Goal: Task Accomplishment & Management: Complete application form

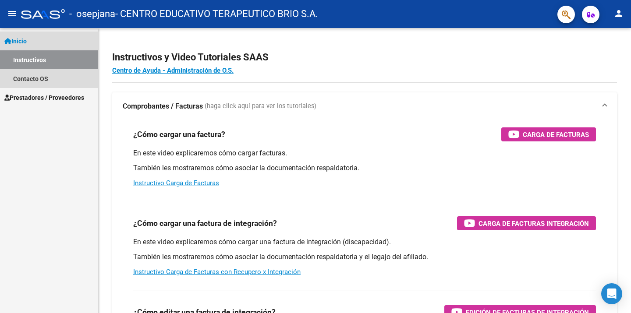
click at [30, 62] on link "Instructivos" at bounding box center [49, 59] width 98 height 19
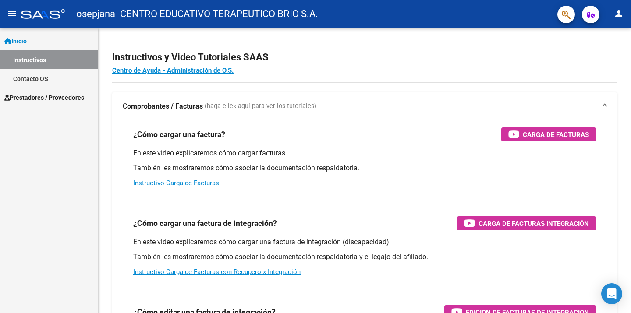
click at [48, 59] on link "Instructivos" at bounding box center [49, 59] width 98 height 19
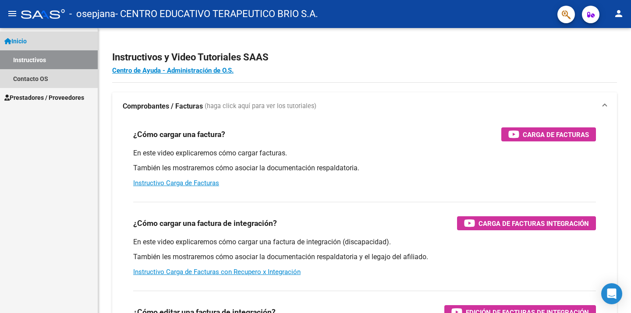
click at [42, 63] on link "Instructivos" at bounding box center [49, 59] width 98 height 19
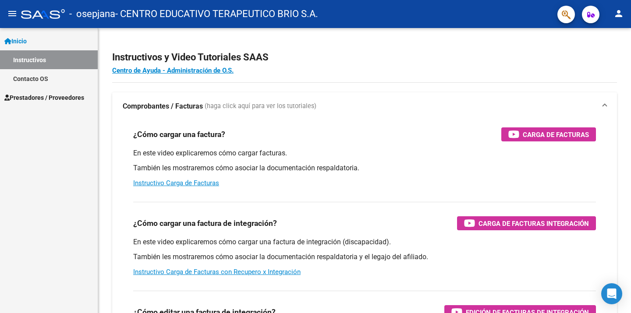
click at [27, 44] on span "Inicio" at bounding box center [15, 41] width 22 height 10
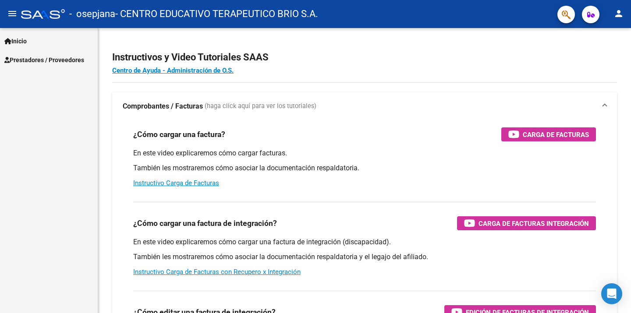
click at [36, 56] on span "Prestadores / Proveedores" at bounding box center [44, 60] width 80 height 10
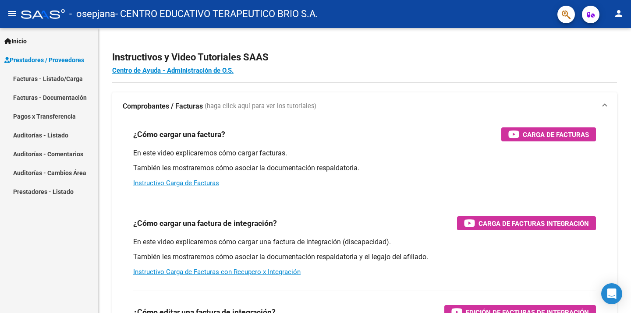
click at [52, 84] on link "Facturas - Listado/Carga" at bounding box center [49, 78] width 98 height 19
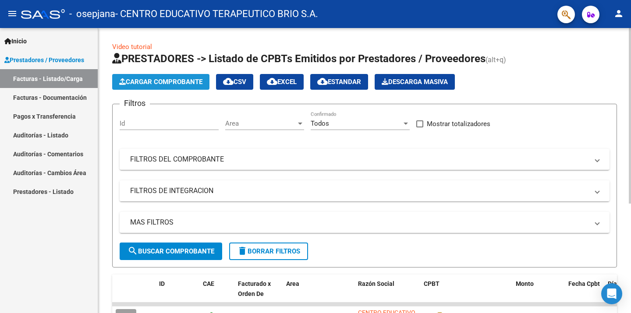
click at [159, 77] on button "Cargar Comprobante" at bounding box center [160, 82] width 97 height 16
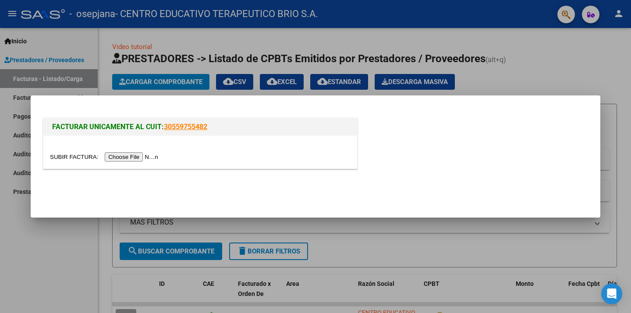
click at [145, 156] on input "file" at bounding box center [105, 156] width 111 height 9
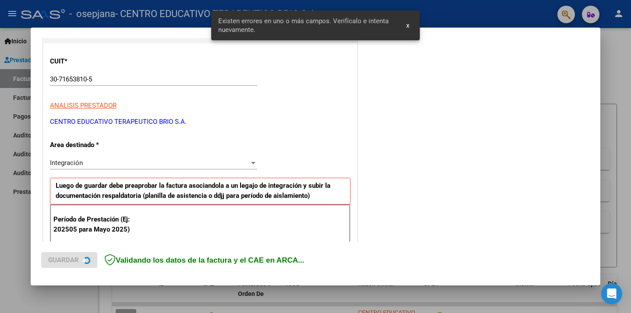
scroll to position [187, 0]
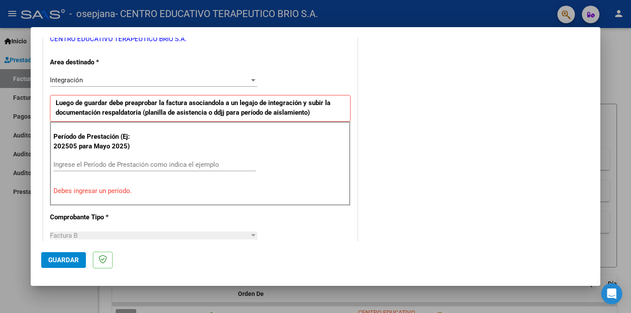
click at [110, 165] on input "Ingrese el Período de Prestación como indica el ejemplo" at bounding box center [154, 165] width 202 height 8
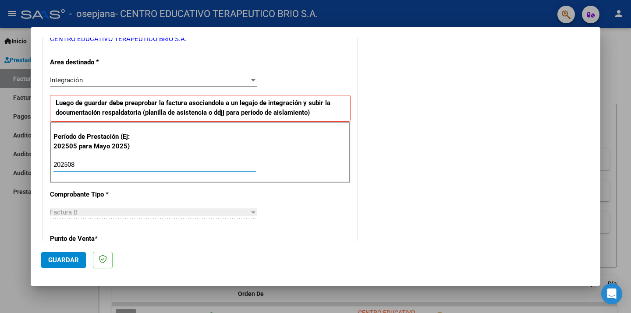
type input "202508"
click at [291, 193] on div "CUIT * 30-71653810-5 Ingresar CUIT ANALISIS PRESTADOR CENTRO EDUCATIVO TERAPEUT…" at bounding box center [200, 289] width 314 height 659
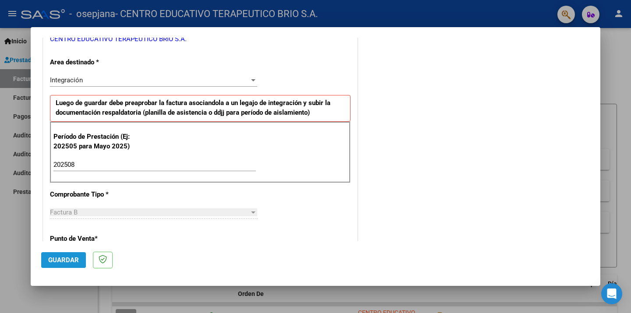
click at [59, 253] on button "Guardar" at bounding box center [63, 260] width 45 height 16
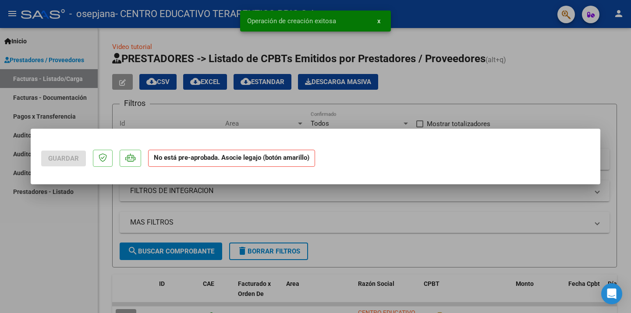
scroll to position [0, 0]
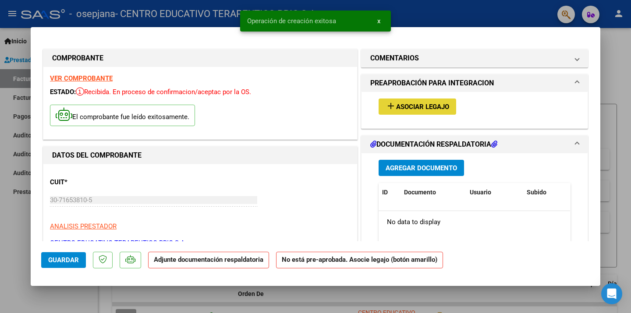
click at [429, 102] on button "add Asociar Legajo" at bounding box center [417, 107] width 78 height 16
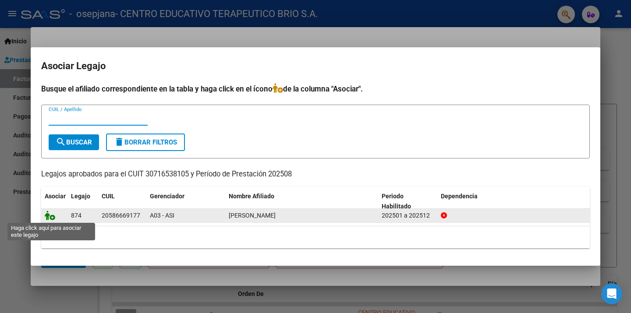
click at [53, 213] on icon at bounding box center [50, 216] width 11 height 10
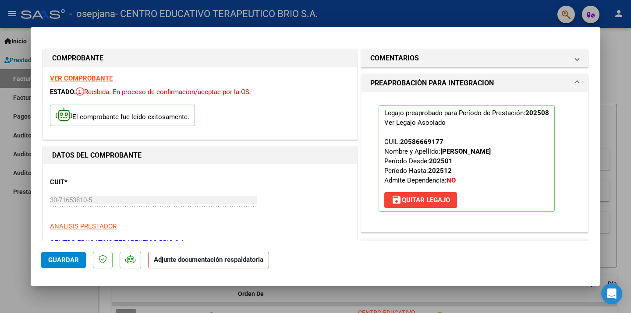
click at [578, 82] on span at bounding box center [577, 83] width 4 height 11
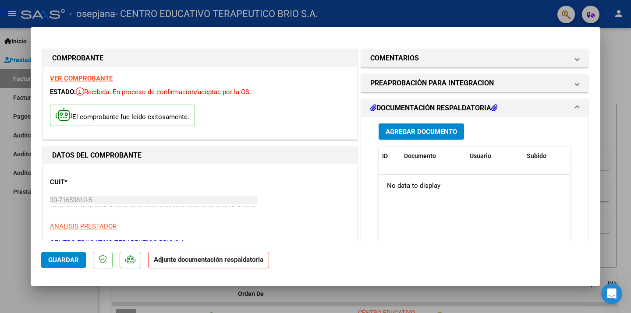
click at [447, 134] on span "Agregar Documento" at bounding box center [420, 132] width 71 height 8
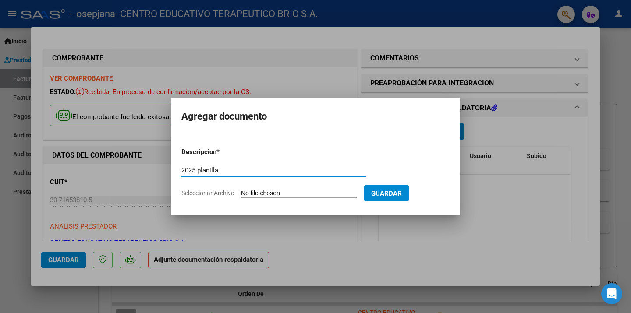
type input "2025 planilla"
click at [335, 190] on input "Seleccionar Archivo" at bounding box center [299, 194] width 116 height 8
type input "C:\fakepath\[DATE] [PERSON_NAME].pdf"
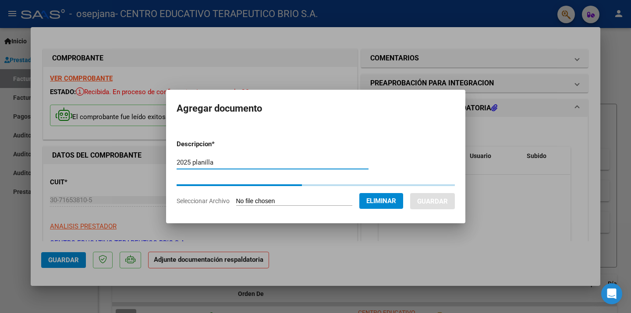
click at [266, 159] on input "2025 planilla" at bounding box center [272, 163] width 192 height 8
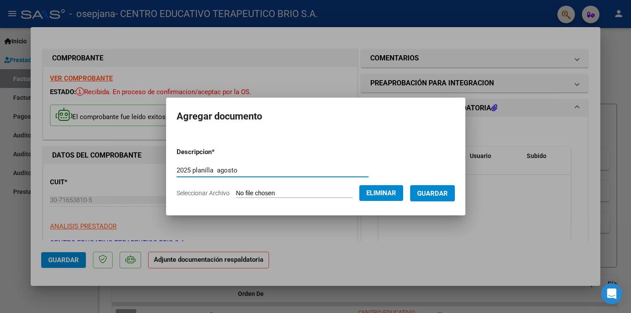
type input "2025 planilla agosto"
click at [440, 190] on span "Guardar" at bounding box center [432, 194] width 31 height 8
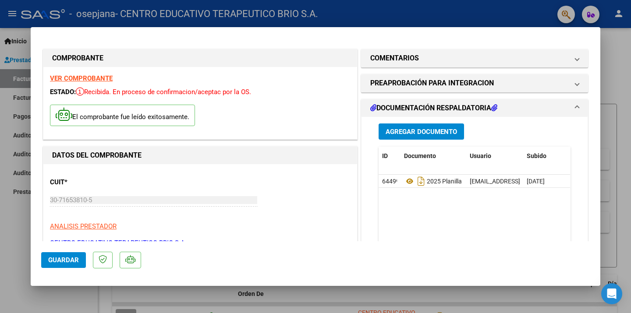
click at [574, 108] on span "DOCUMENTACIÓN RESPALDATORIA" at bounding box center [472, 108] width 205 height 11
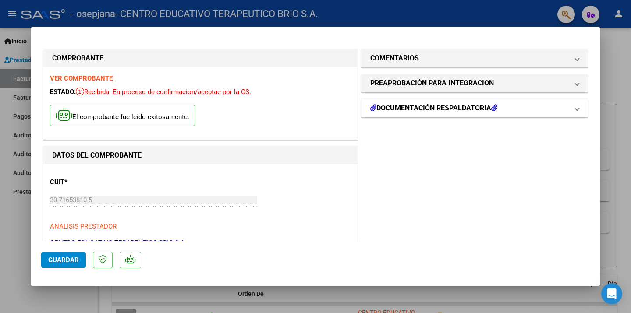
click at [574, 108] on span "DOCUMENTACIÓN RESPALDATORIA" at bounding box center [472, 108] width 205 height 11
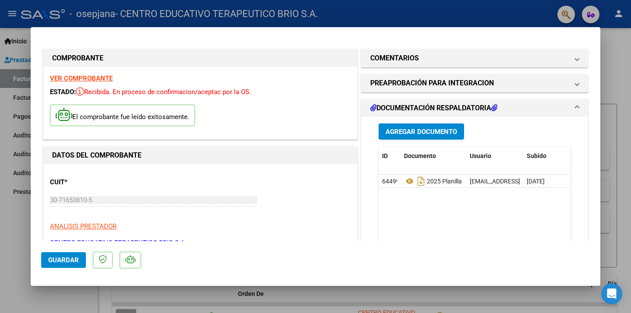
click at [434, 201] on datatable-body "64499 2025 Planilla Agosto [EMAIL_ADDRESS][DOMAIN_NAME] - CENTRO EDUCATIVO TERA…" at bounding box center [473, 215] width 191 height 81
click at [58, 259] on span "Guardar" at bounding box center [63, 260] width 31 height 8
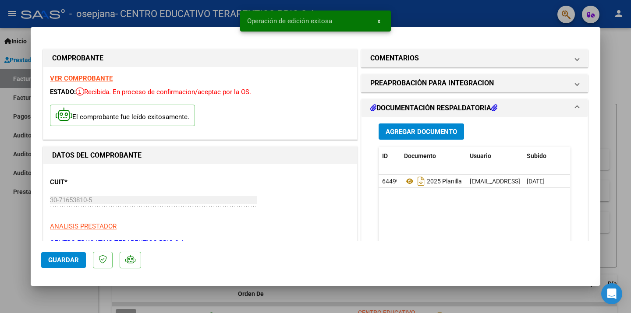
click at [28, 237] on div at bounding box center [315, 156] width 631 height 313
type input "$ 0,00"
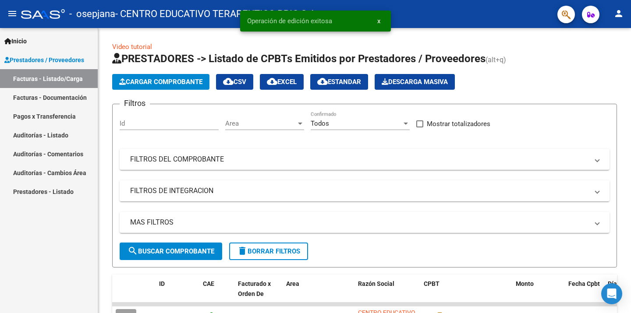
click at [78, 247] on div "Inicio Instructivos Contacto OS Prestadores / Proveedores Facturas - Listado/Ca…" at bounding box center [49, 170] width 98 height 285
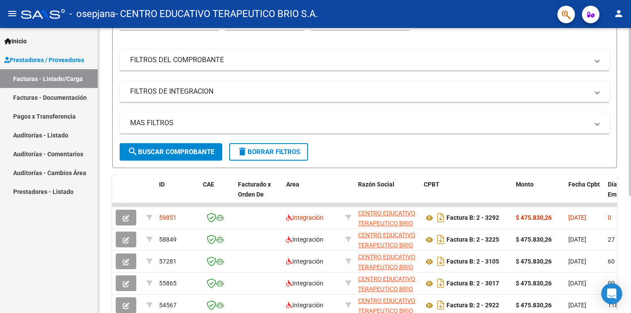
click at [630, 131] on div at bounding box center [629, 170] width 2 height 168
